Goal: Transaction & Acquisition: Purchase product/service

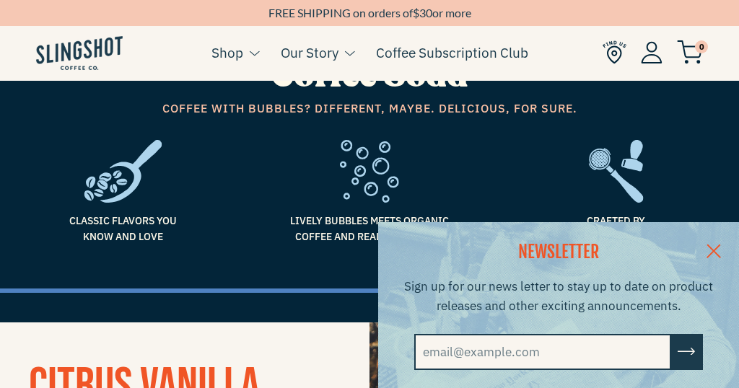
scroll to position [53, 0]
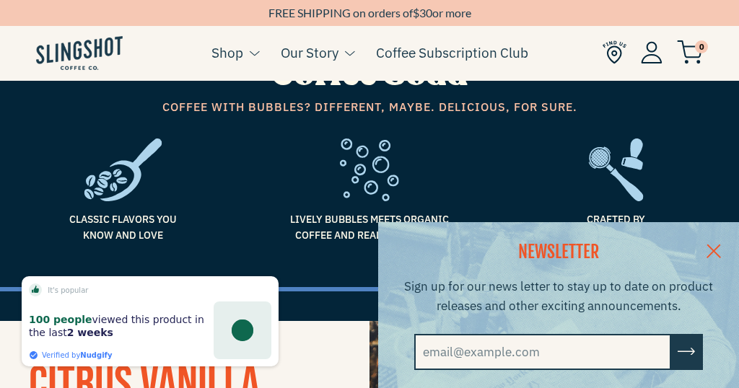
click at [721, 245] on link at bounding box center [713, 250] width 51 height 56
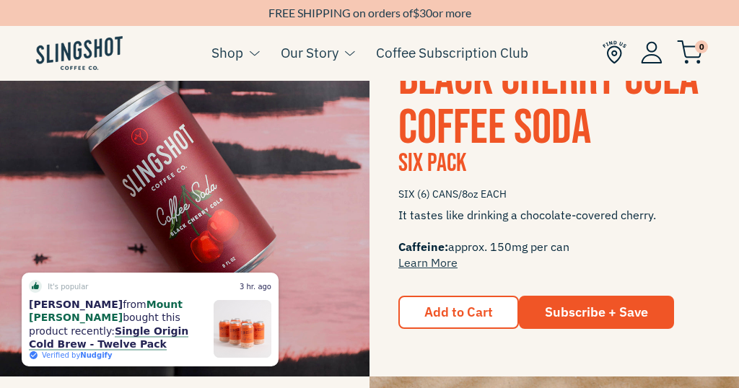
scroll to position [741, 0]
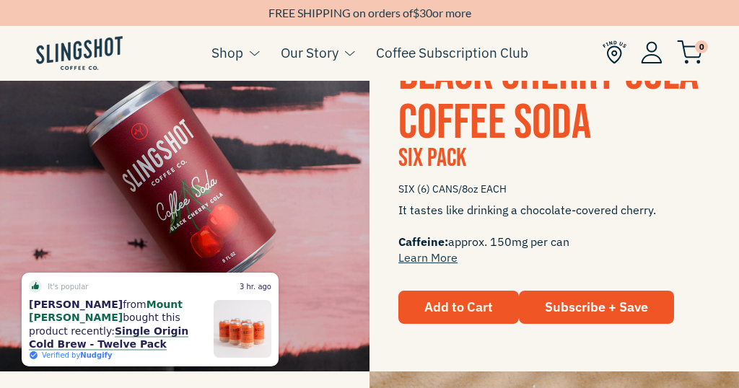
click at [453, 301] on span "Add to Cart" at bounding box center [458, 307] width 69 height 17
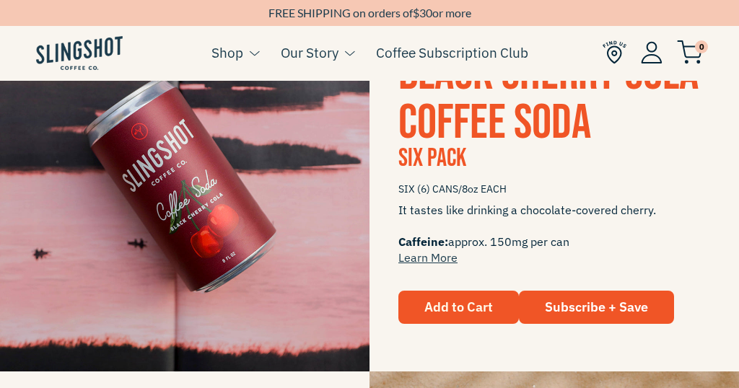
click at [453, 301] on span "Add to Cart" at bounding box center [458, 307] width 69 height 17
click at [452, 301] on span "Add to Cart" at bounding box center [458, 307] width 69 height 17
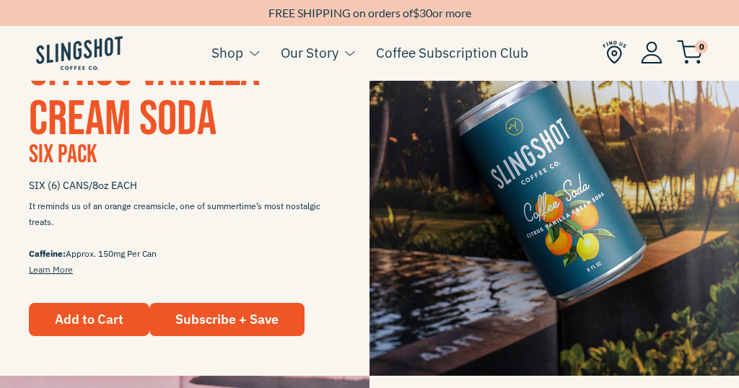
scroll to position [366, 0]
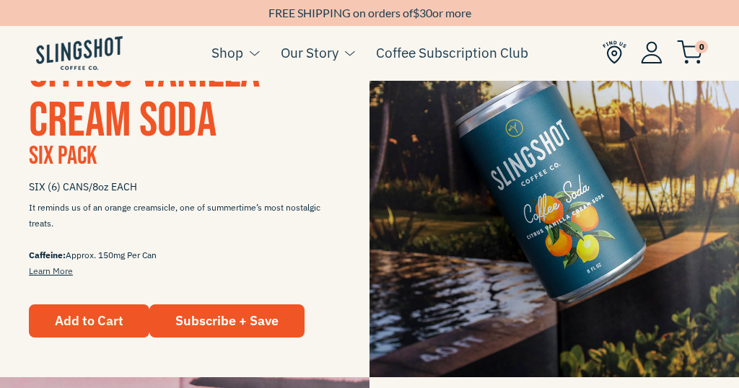
click at [79, 315] on span "Add to Cart" at bounding box center [89, 320] width 69 height 17
click at [80, 315] on span "Add to Cart" at bounding box center [89, 320] width 69 height 17
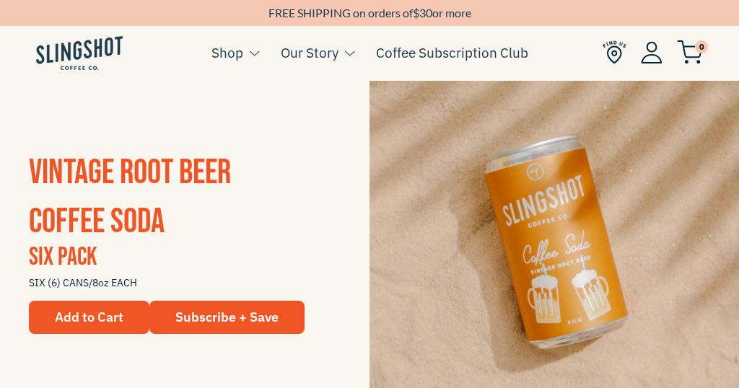
scroll to position [1056, 0]
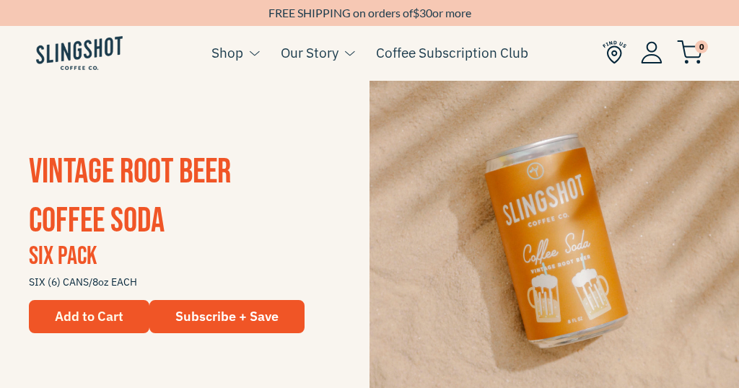
click at [103, 316] on span "Add to Cart" at bounding box center [89, 316] width 69 height 17
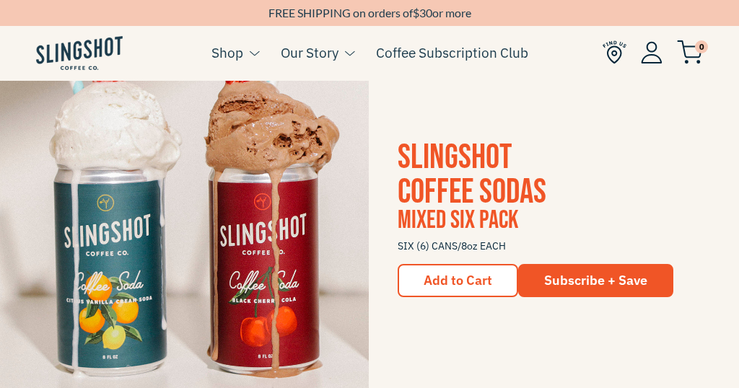
scroll to position [1465, 0]
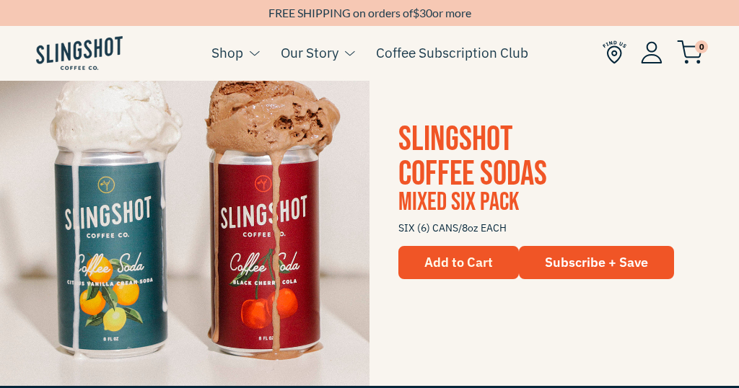
click at [441, 263] on span "Add to Cart" at bounding box center [458, 262] width 69 height 17
click at [440, 263] on span "Add to Cart" at bounding box center [458, 262] width 69 height 17
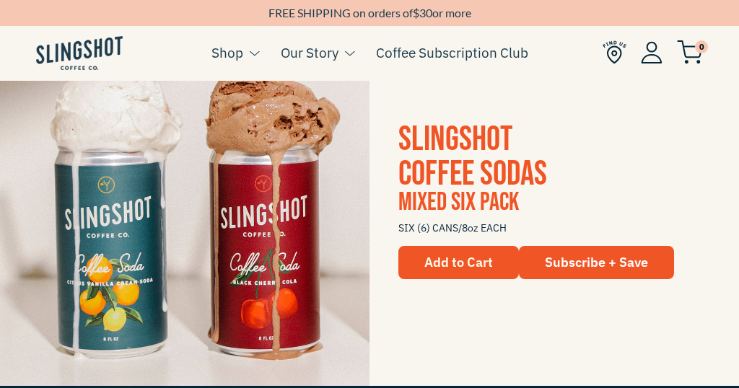
click at [440, 263] on span "Add to Cart" at bounding box center [458, 262] width 69 height 17
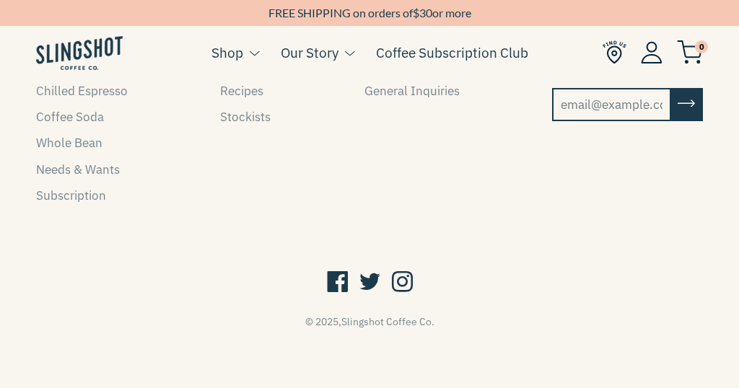
scroll to position [2304, 0]
